Goal: Task Accomplishment & Management: Use online tool/utility

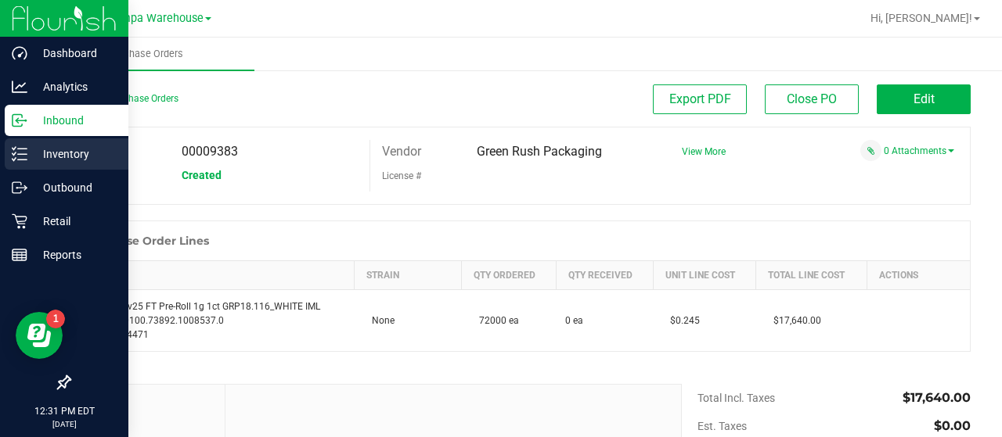
click at [65, 148] on p "Inventory" at bounding box center [74, 154] width 94 height 19
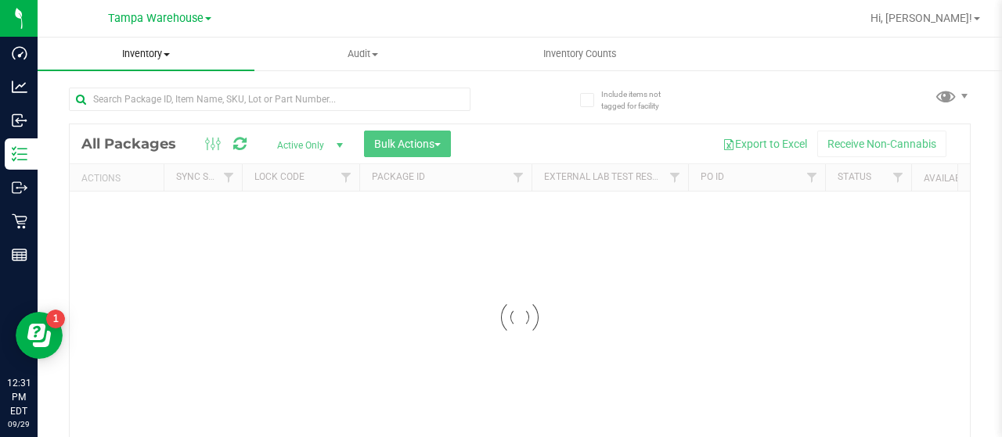
click at [160, 60] on span "Inventory" at bounding box center [146, 54] width 217 height 14
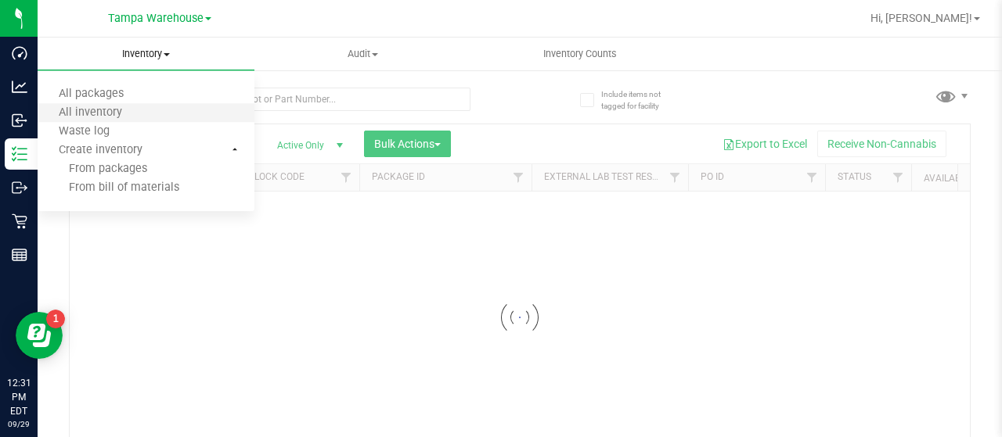
click at [102, 106] on span "All inventory" at bounding box center [91, 112] width 106 height 13
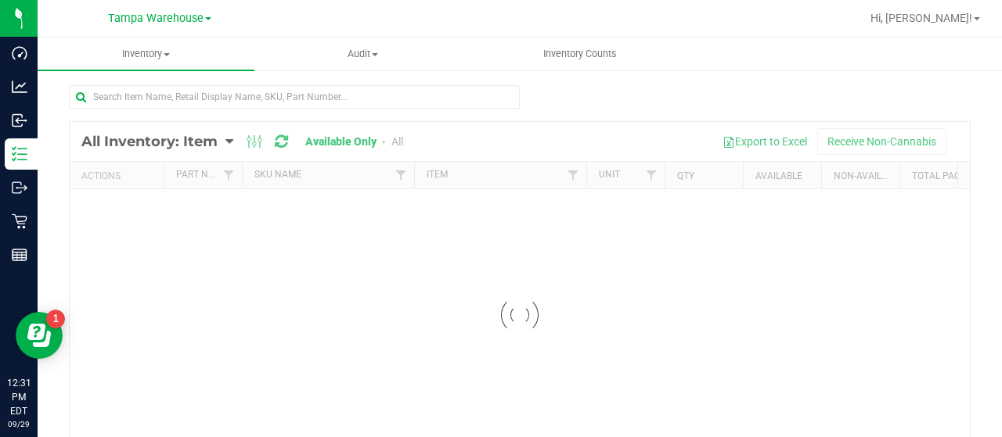
click at [196, 140] on div at bounding box center [520, 315] width 900 height 387
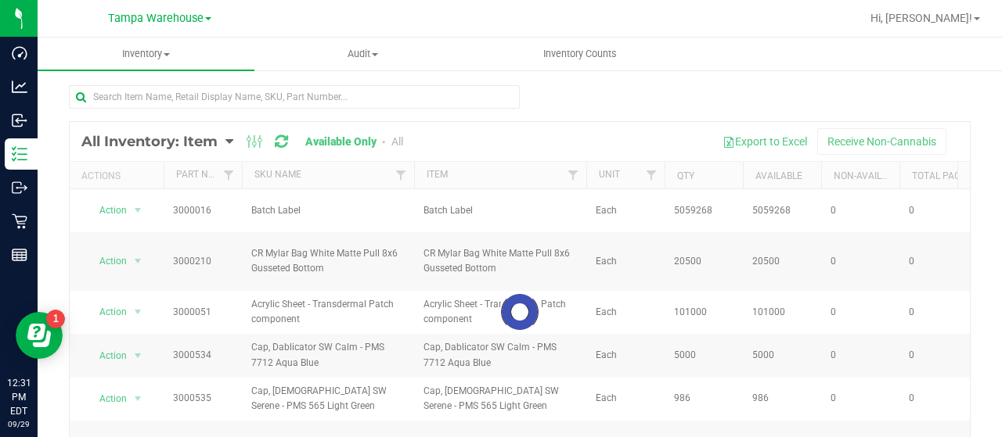
click at [196, 140] on div at bounding box center [520, 312] width 900 height 380
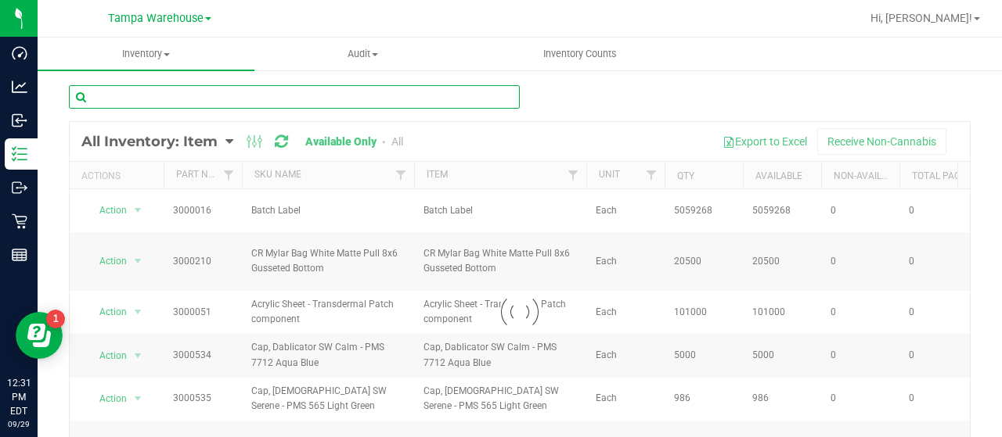
click at [167, 92] on input "text" at bounding box center [294, 96] width 451 height 23
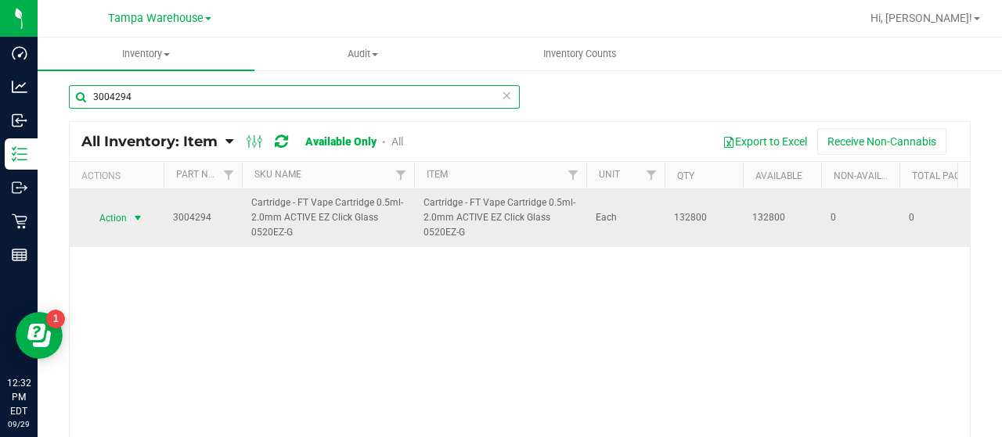
type input "3004294"
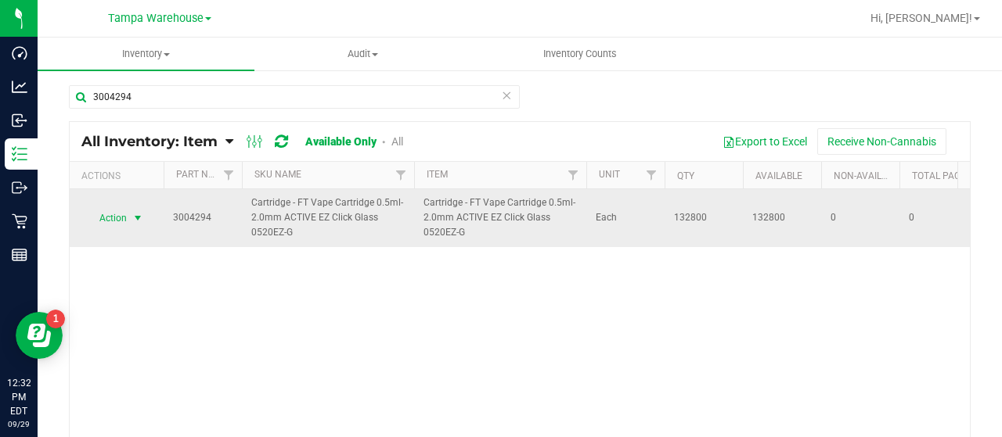
click at [104, 226] on span "Action" at bounding box center [106, 218] width 42 height 22
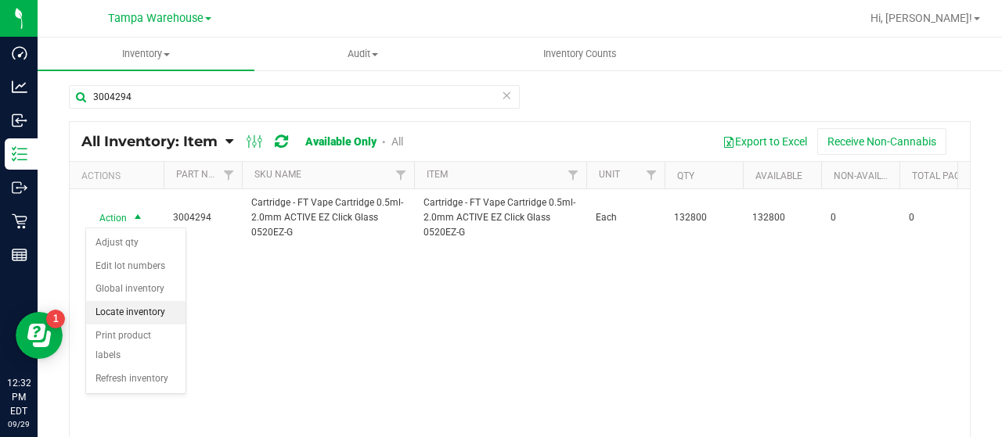
click at [120, 308] on li "Locate inventory" at bounding box center [135, 312] width 99 height 23
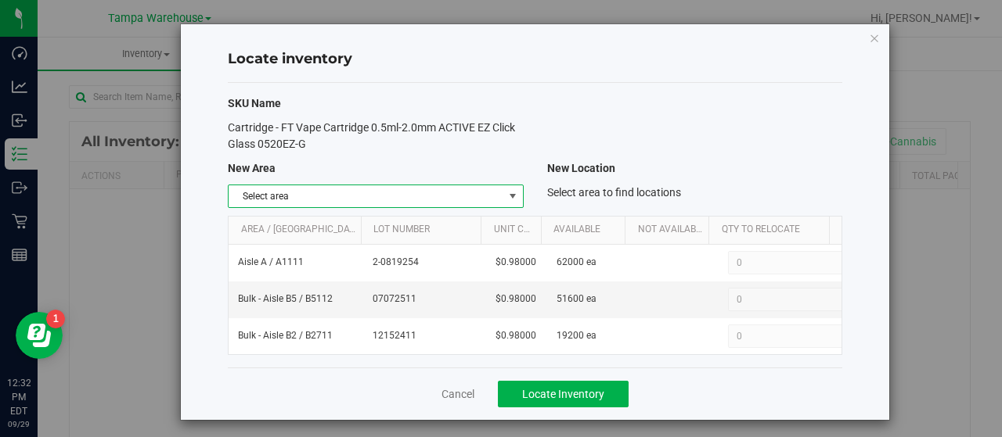
click at [509, 196] on span "select" at bounding box center [512, 196] width 13 height 13
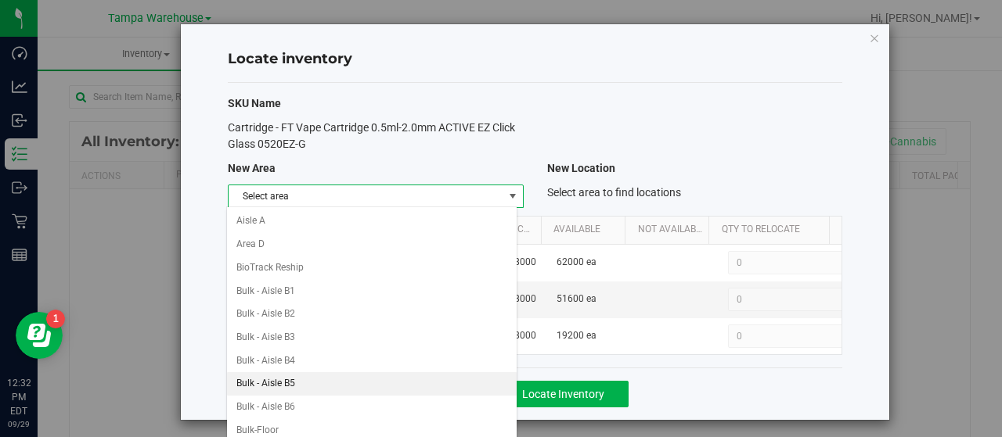
click at [279, 381] on li "Bulk - Aisle B5" at bounding box center [372, 384] width 290 height 23
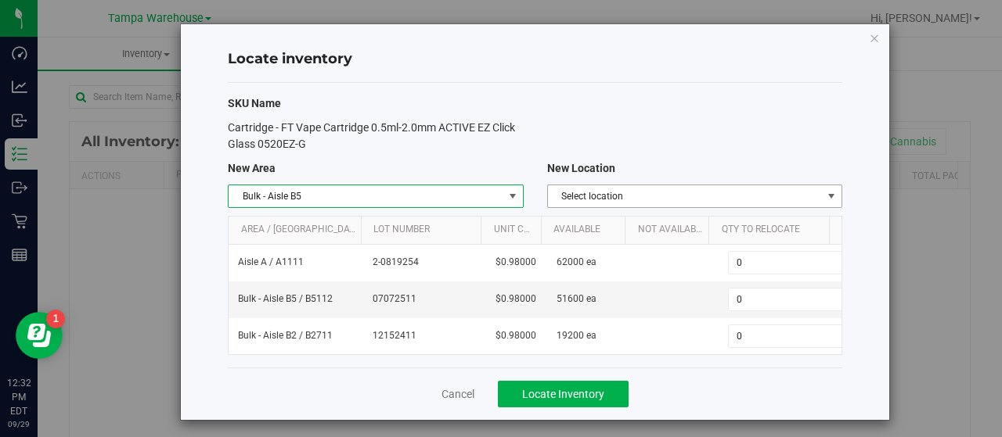
click at [618, 194] on span "Select location" at bounding box center [685, 196] width 274 height 22
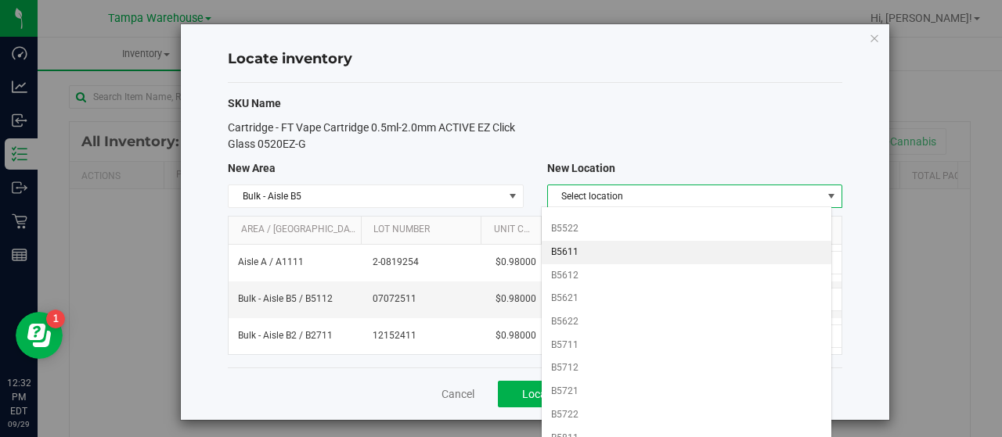
scroll to position [435, 0]
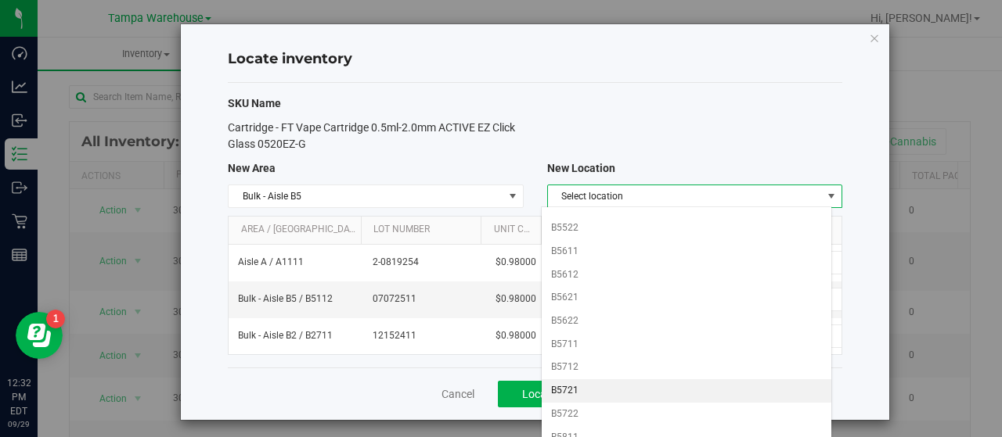
click at [585, 383] on li "B5721" at bounding box center [687, 391] width 290 height 23
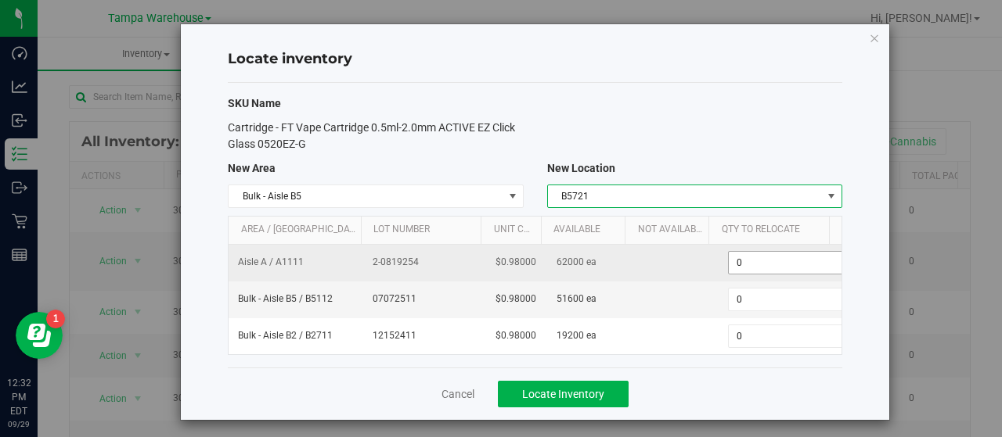
scroll to position [0, 6]
click at [743, 253] on span "0 0" at bounding box center [783, 262] width 117 height 23
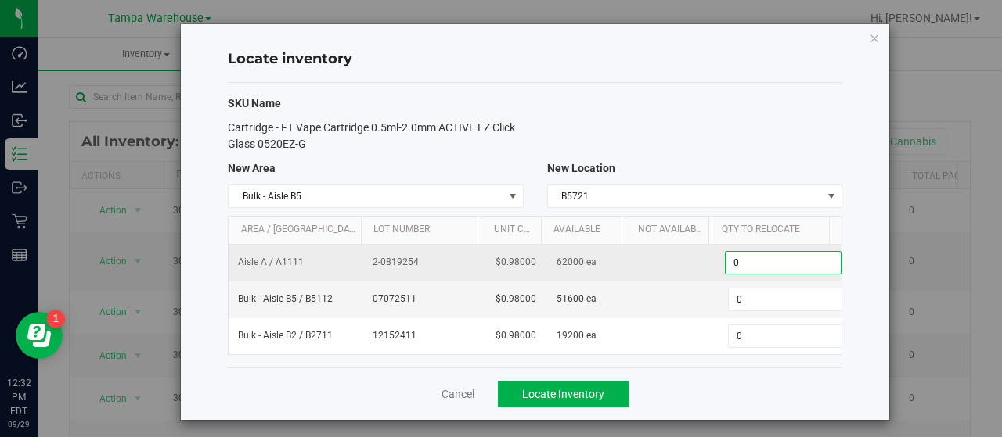
click at [743, 253] on input "0" at bounding box center [782, 263] width 115 height 22
type input "30000"
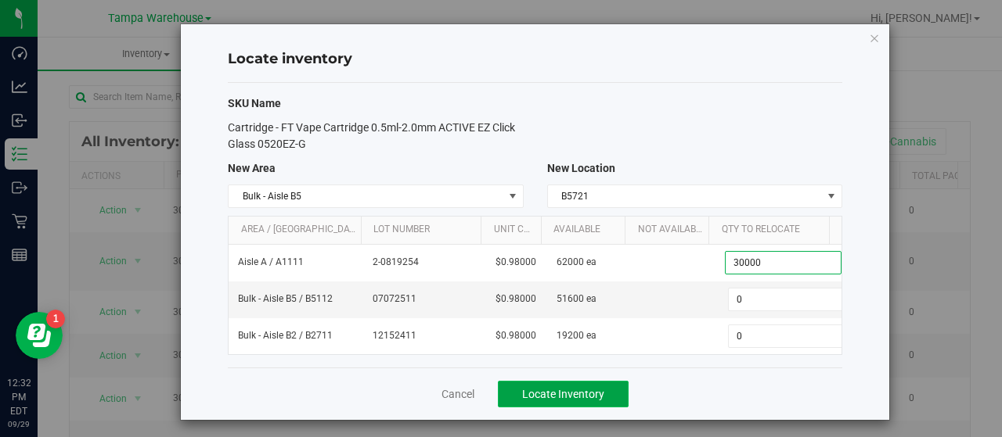
type input "30,000"
click at [524, 388] on span "Locate Inventory" at bounding box center [563, 394] width 82 height 13
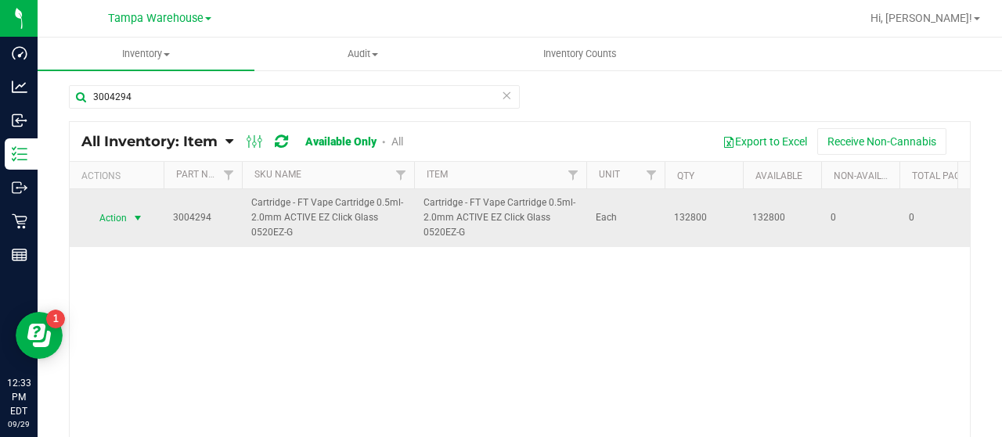
click at [106, 215] on span "Action" at bounding box center [106, 218] width 42 height 22
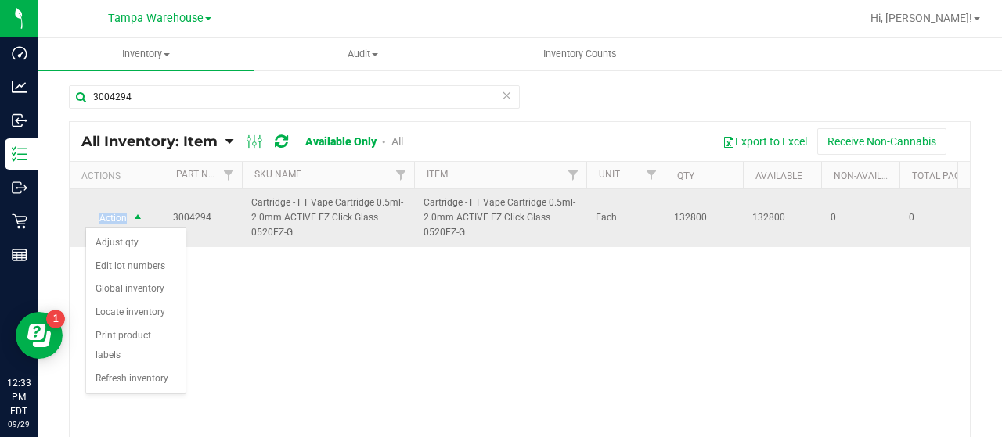
click at [106, 215] on span "Action" at bounding box center [106, 218] width 42 height 22
click at [121, 218] on span "Action" at bounding box center [106, 218] width 42 height 22
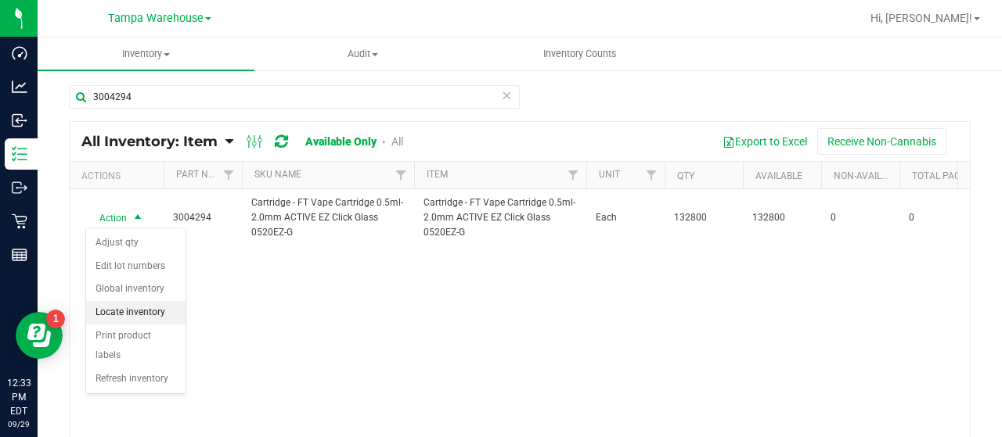
click at [128, 308] on li "Locate inventory" at bounding box center [135, 312] width 99 height 23
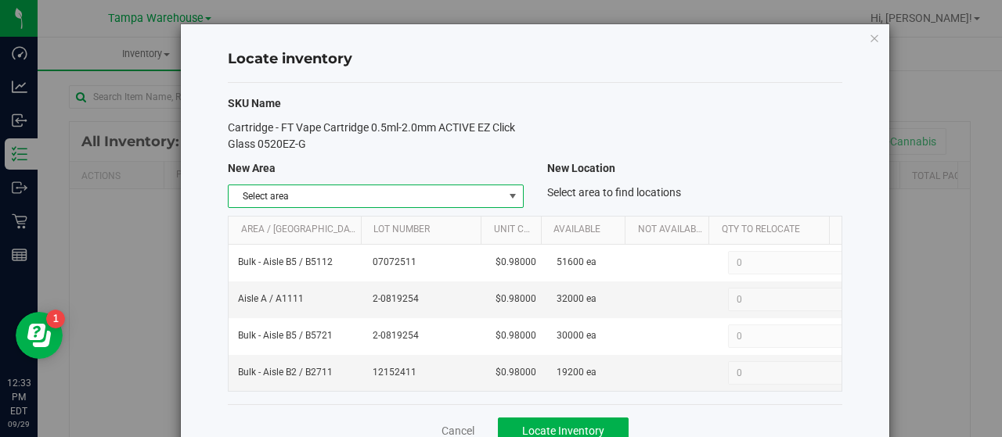
click at [506, 195] on span "select" at bounding box center [512, 196] width 13 height 13
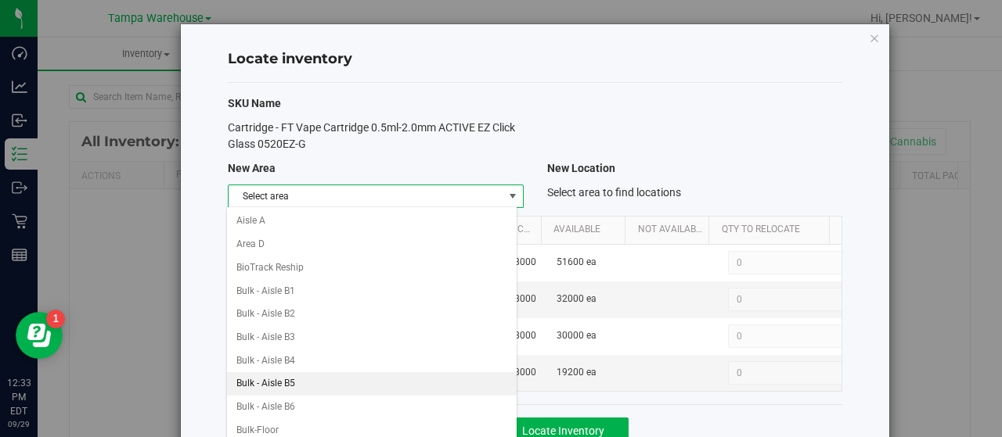
click at [287, 381] on li "Bulk - Aisle B5" at bounding box center [372, 384] width 290 height 23
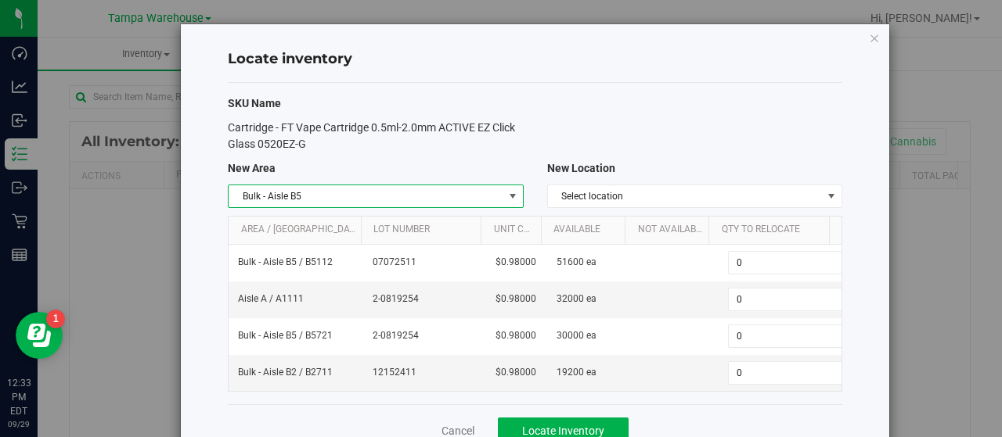
click at [508, 198] on span "select" at bounding box center [512, 196] width 13 height 13
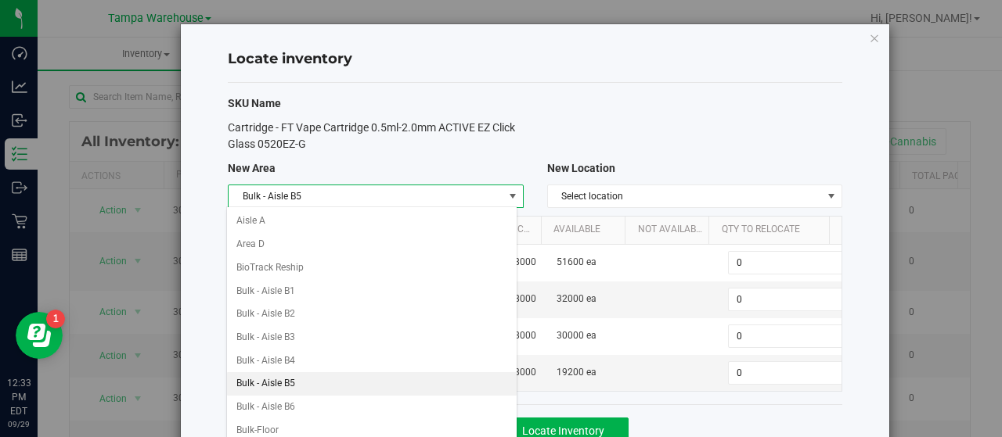
click at [308, 379] on li "Bulk - Aisle B5" at bounding box center [372, 384] width 290 height 23
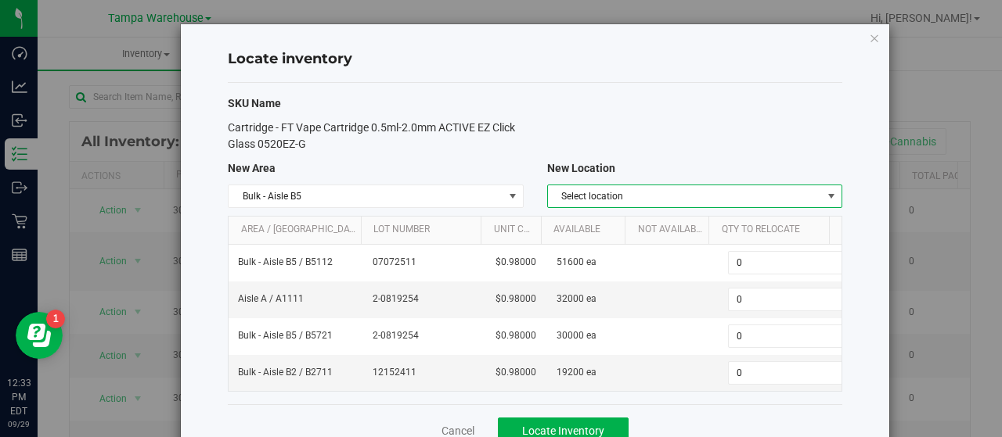
click at [825, 193] on span "select" at bounding box center [831, 196] width 13 height 13
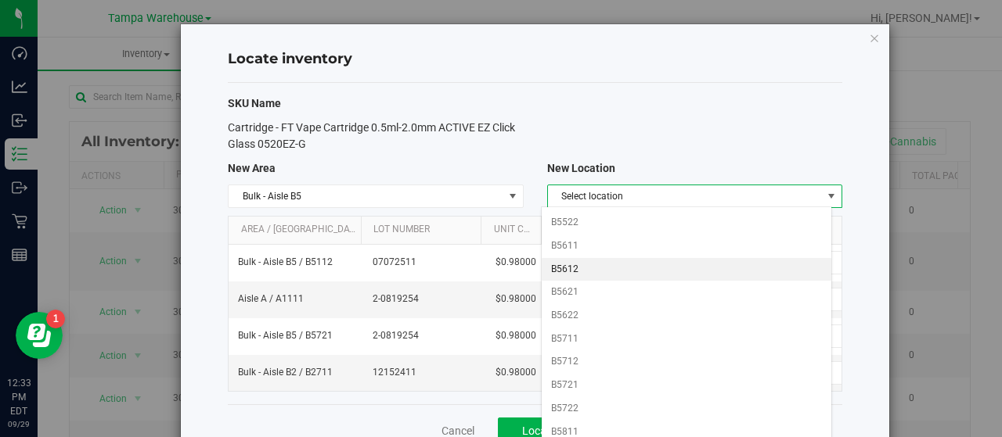
scroll to position [441, 0]
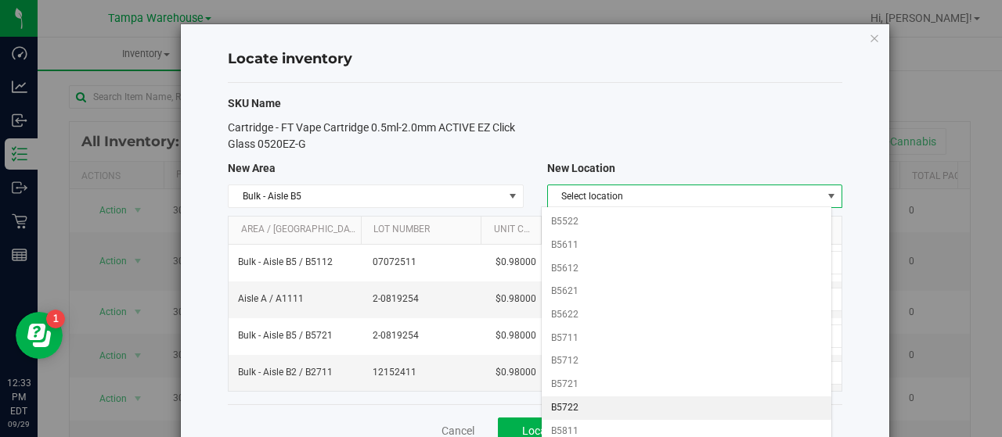
click at [576, 397] on li "B5722" at bounding box center [687, 408] width 290 height 23
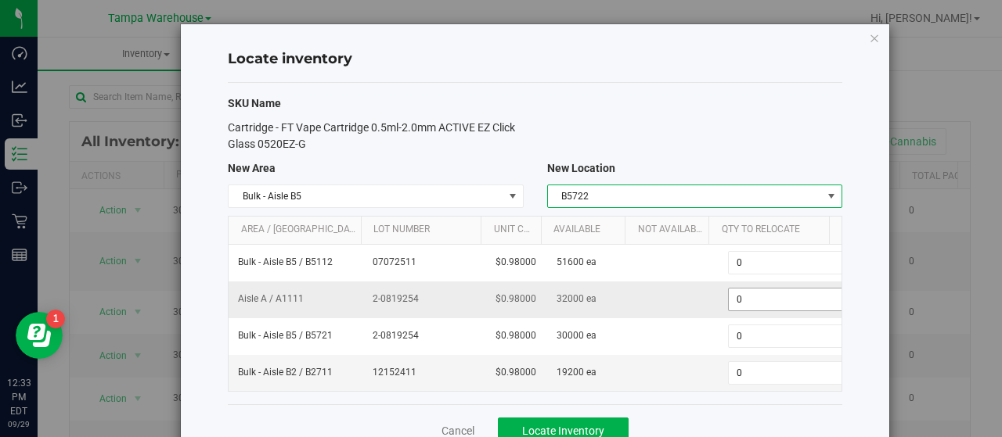
scroll to position [0, 6]
click at [738, 305] on span "0 0" at bounding box center [783, 299] width 117 height 23
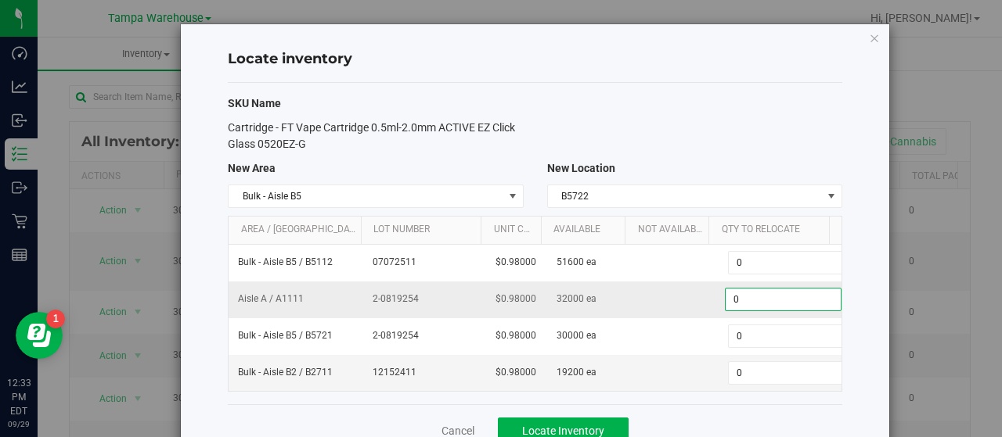
click at [738, 305] on input "0" at bounding box center [782, 300] width 115 height 22
type input "32000"
type input "32,000"
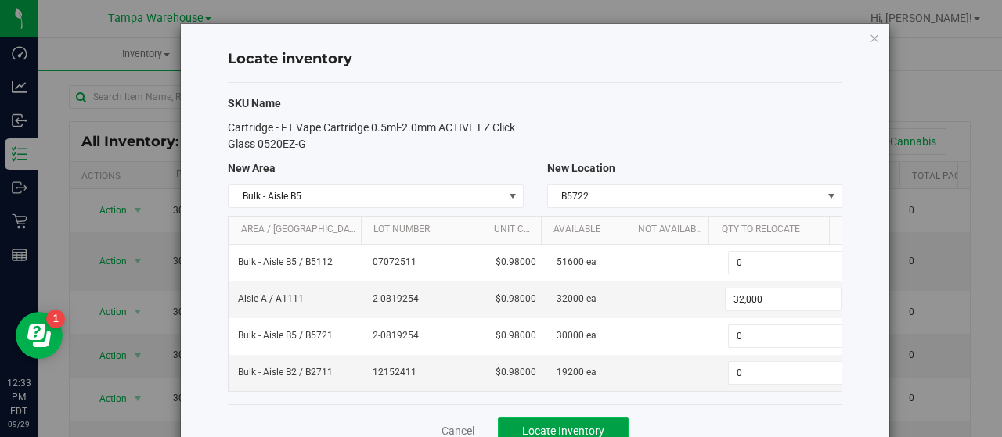
click at [574, 425] on span "Locate Inventory" at bounding box center [563, 431] width 82 height 13
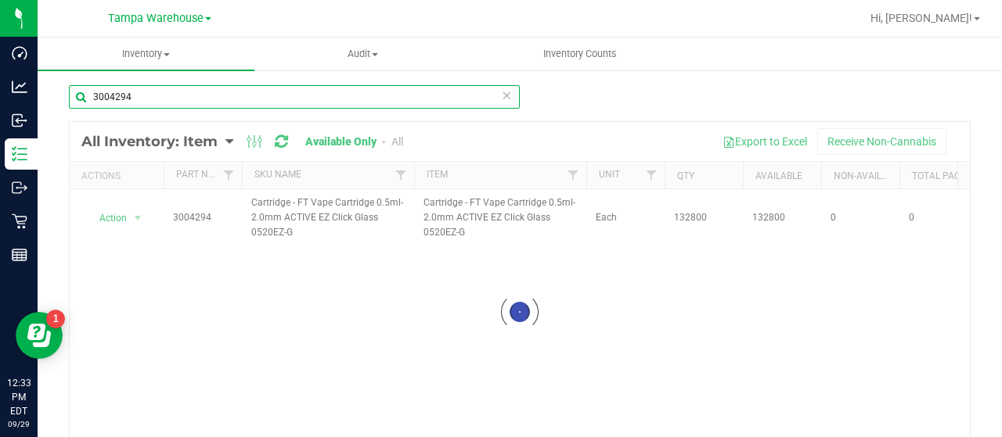
click at [216, 102] on input "3004294" at bounding box center [294, 96] width 451 height 23
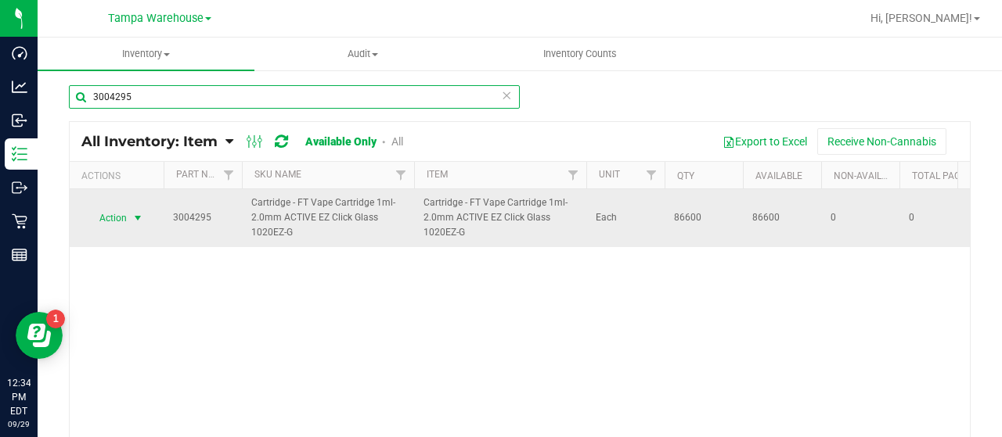
type input "3004295"
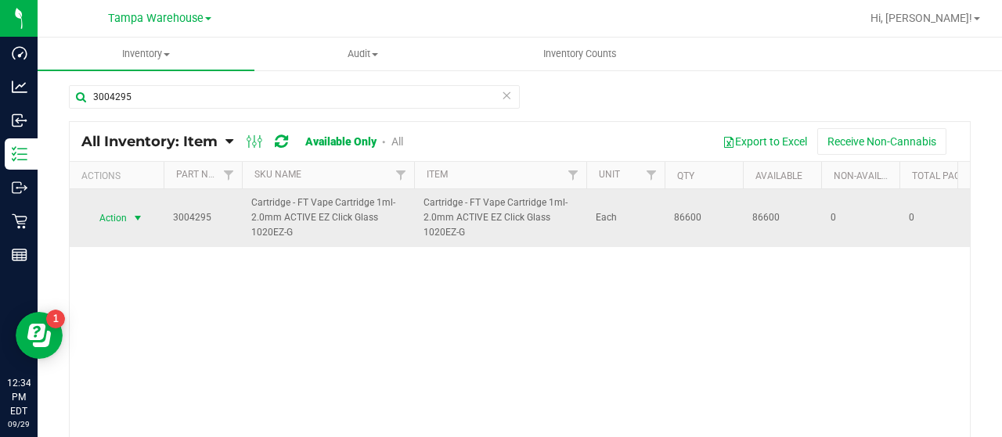
click at [116, 211] on span "Action" at bounding box center [106, 218] width 42 height 22
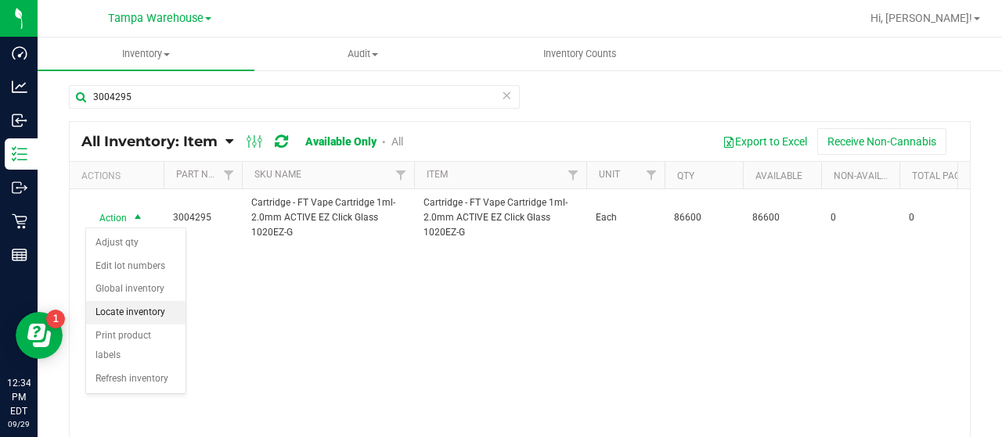
click at [127, 301] on li "Locate inventory" at bounding box center [135, 312] width 99 height 23
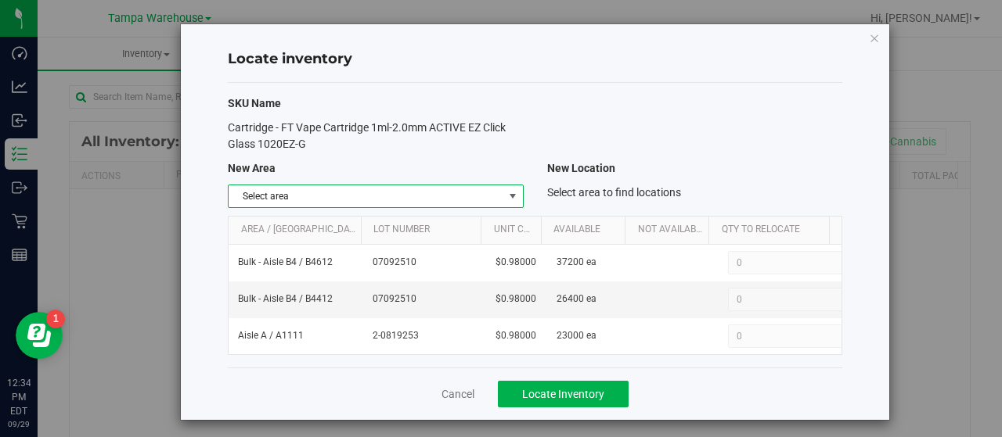
click at [506, 198] on span "select" at bounding box center [512, 196] width 13 height 13
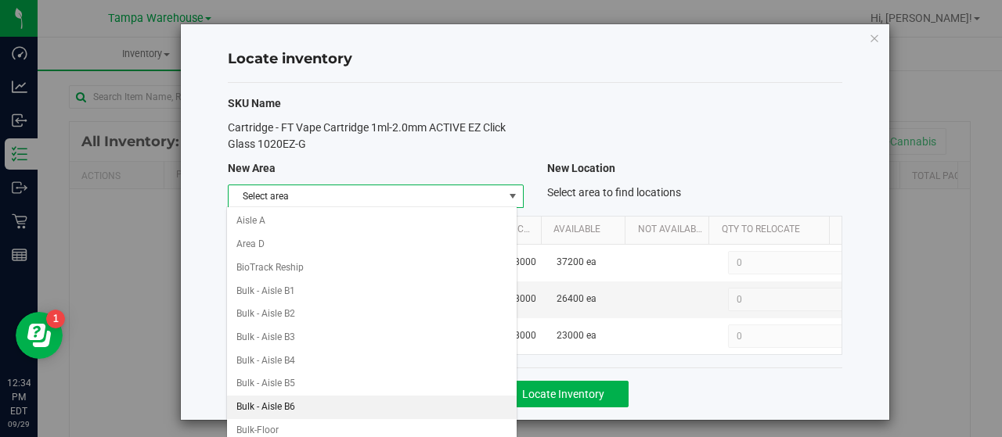
click at [283, 403] on li "Bulk - Aisle B6" at bounding box center [372, 407] width 290 height 23
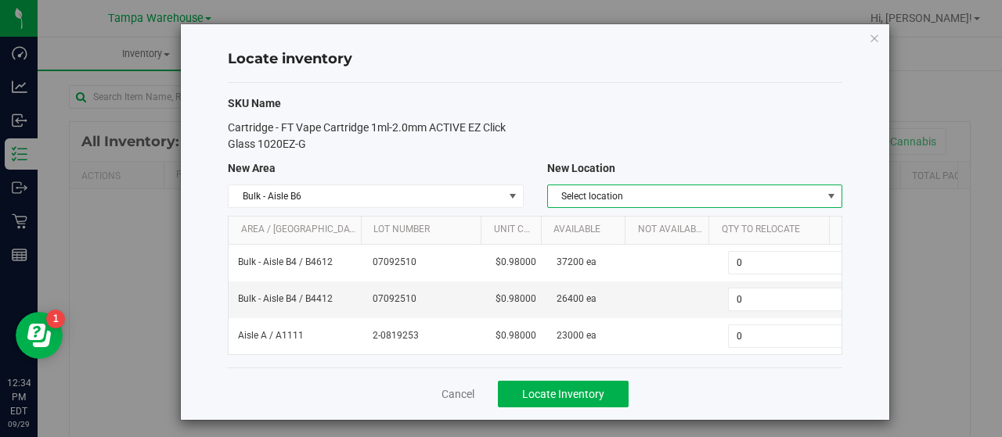
click at [825, 191] on span "select" at bounding box center [831, 196] width 13 height 13
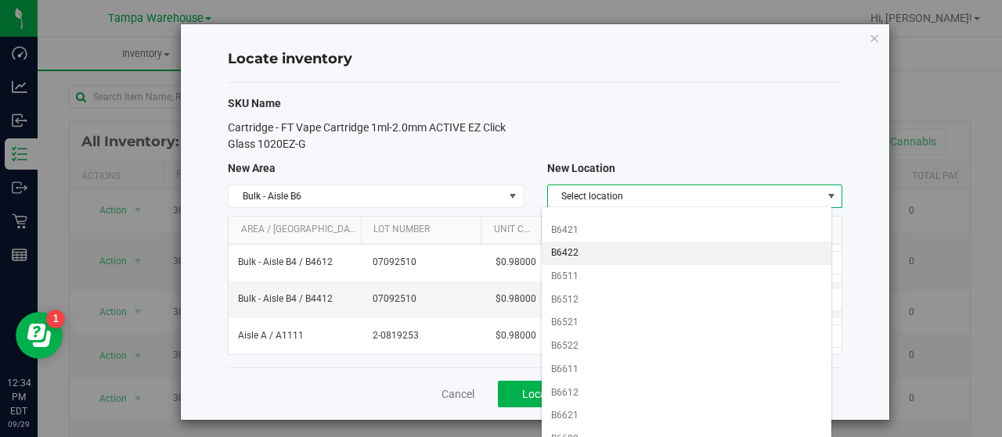
scroll to position [318, 0]
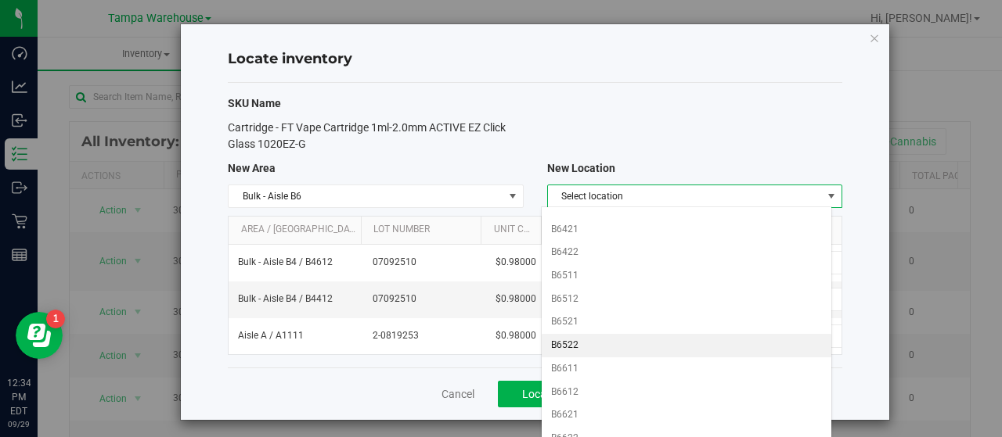
click at [582, 334] on li "B6522" at bounding box center [687, 345] width 290 height 23
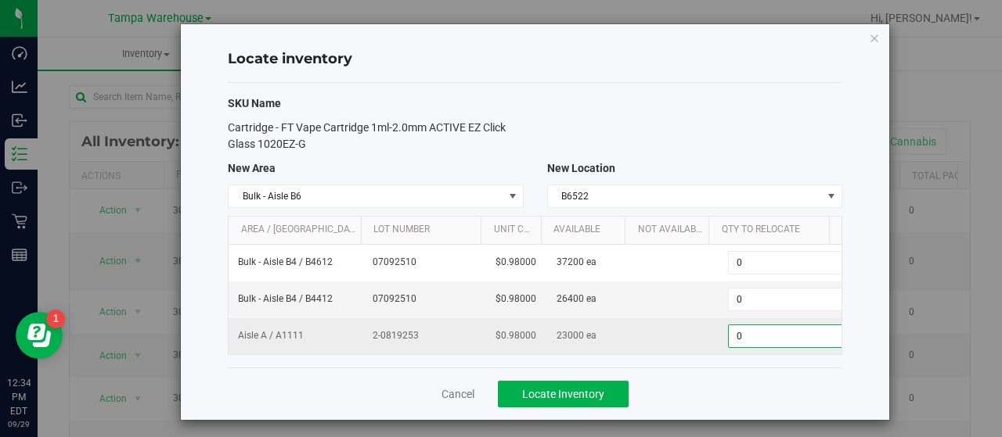
scroll to position [0, 6]
click at [743, 338] on span "0 0" at bounding box center [783, 336] width 117 height 23
click at [743, 338] on input "0" at bounding box center [782, 337] width 115 height 22
type input "23000"
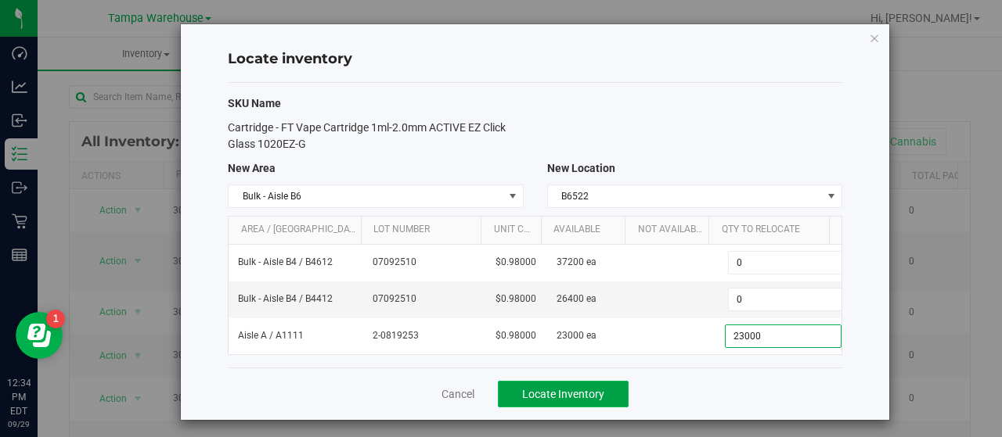
type input "23,000"
click at [581, 389] on span "Locate Inventory" at bounding box center [563, 394] width 82 height 13
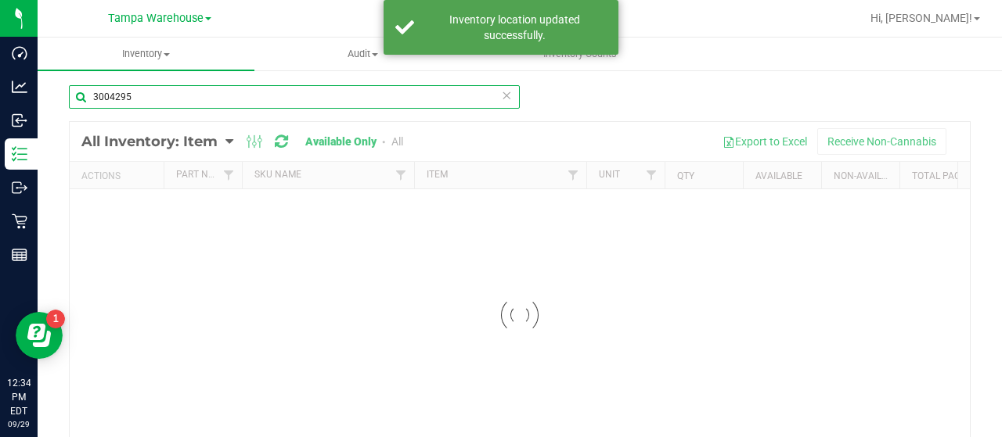
click at [341, 95] on input "3004295" at bounding box center [294, 96] width 451 height 23
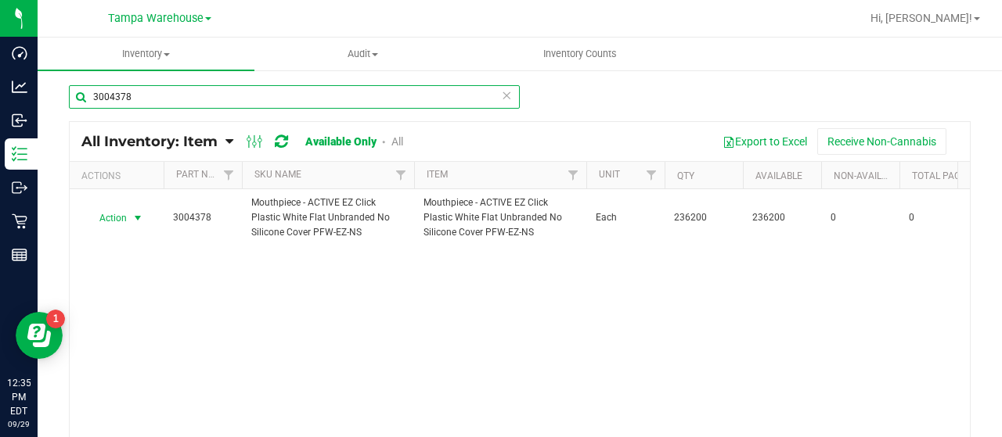
type input "3004378"
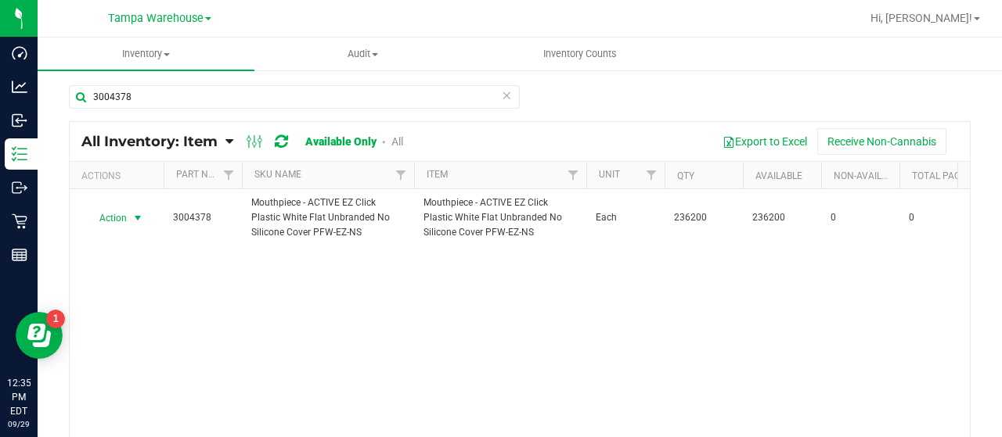
click at [121, 220] on span "Action" at bounding box center [106, 218] width 42 height 22
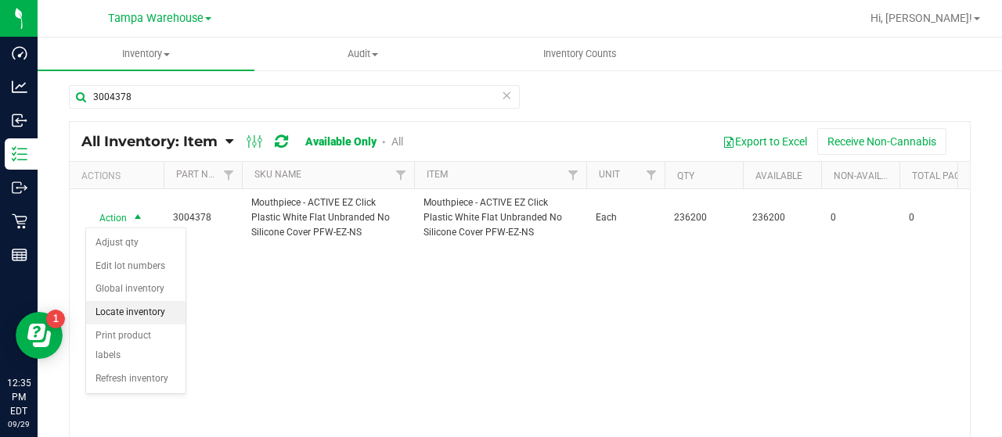
click at [117, 312] on li "Locate inventory" at bounding box center [135, 312] width 99 height 23
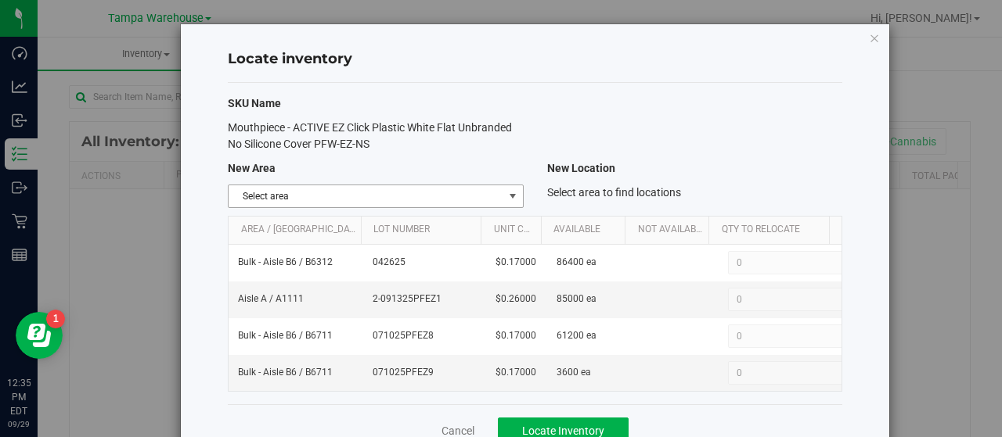
click at [506, 196] on span "select" at bounding box center [512, 196] width 13 height 13
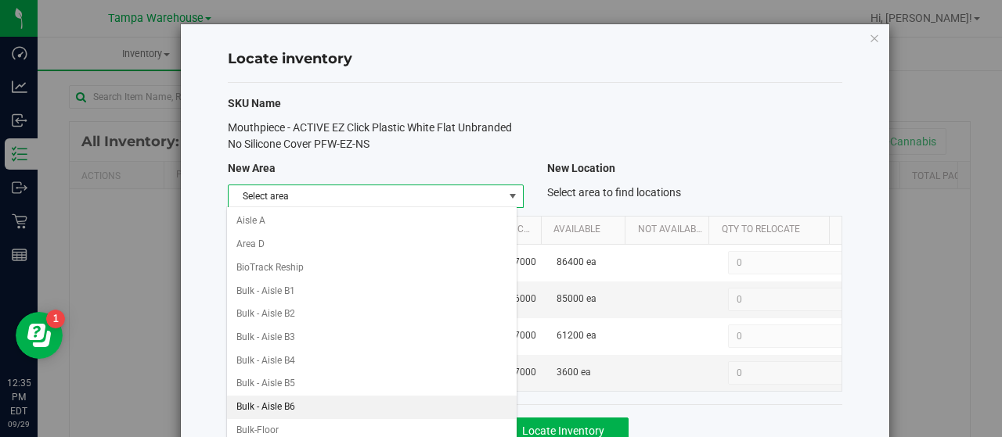
click at [286, 397] on li "Bulk - Aisle B6" at bounding box center [372, 407] width 290 height 23
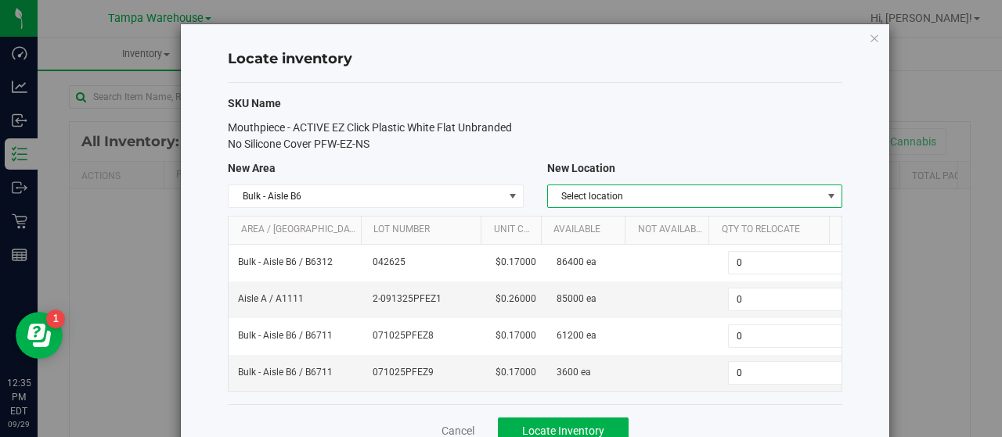
click at [825, 194] on span "select" at bounding box center [831, 196] width 13 height 13
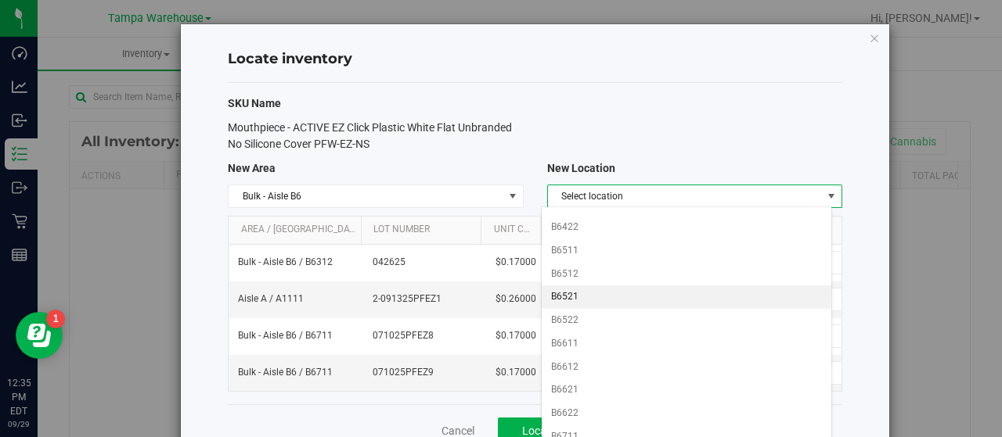
scroll to position [373, 0]
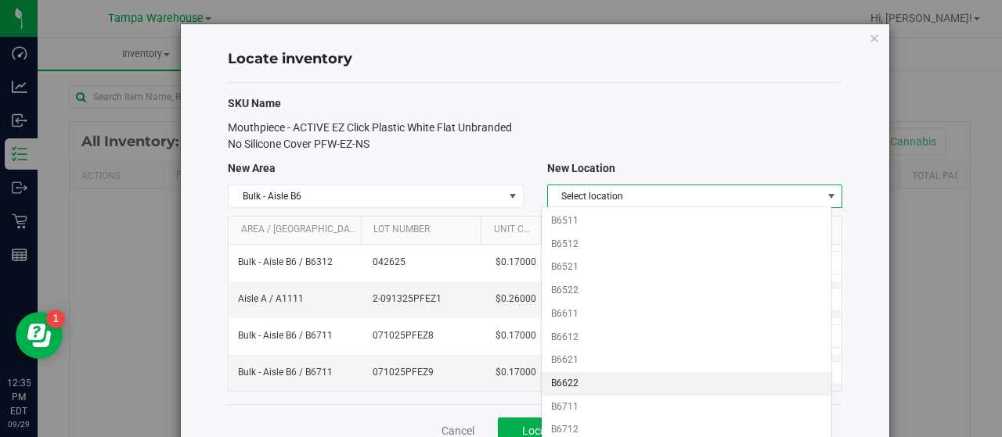
click at [586, 376] on li "B6622" at bounding box center [687, 384] width 290 height 23
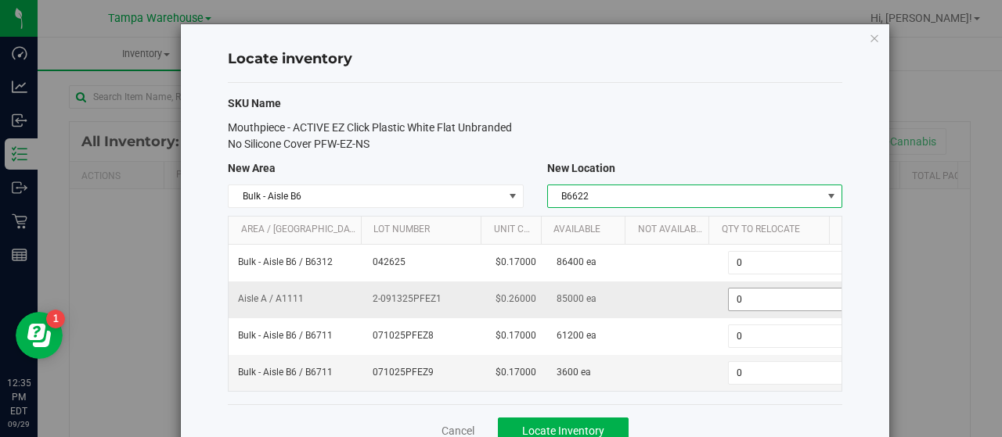
scroll to position [0, 6]
click at [742, 304] on span "0 0" at bounding box center [783, 299] width 117 height 23
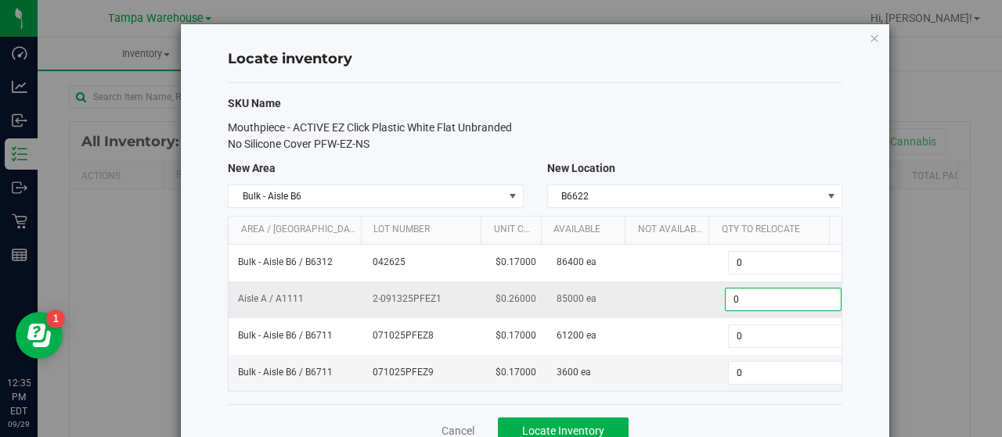
click at [742, 304] on input "0" at bounding box center [782, 300] width 115 height 22
type input "85000"
type input "85,000"
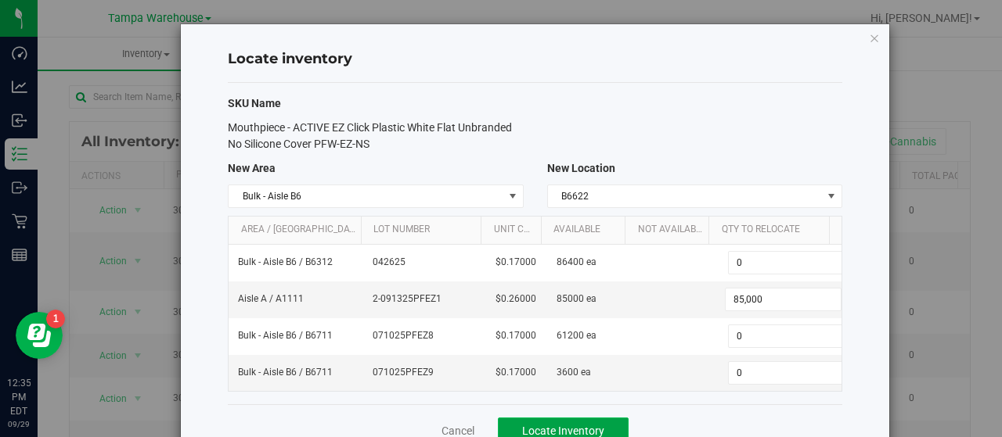
click at [587, 425] on span "Locate Inventory" at bounding box center [563, 431] width 82 height 13
